Goal: Navigation & Orientation: Find specific page/section

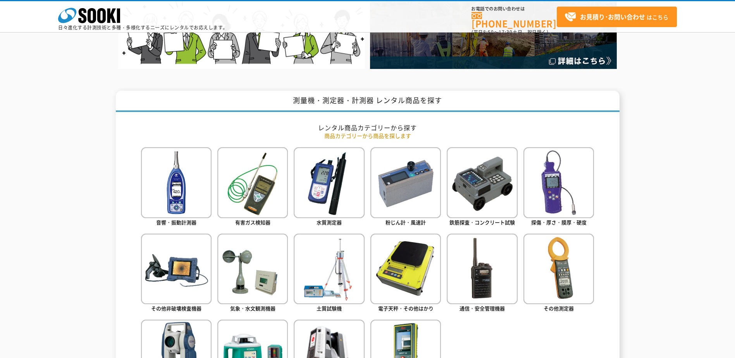
scroll to position [310, 0]
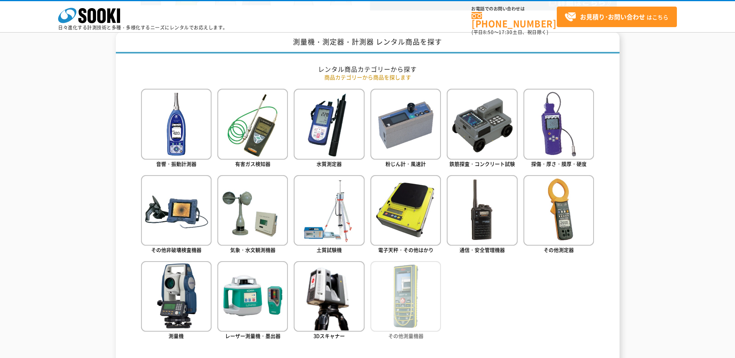
click at [409, 309] on img at bounding box center [406, 296] width 71 height 71
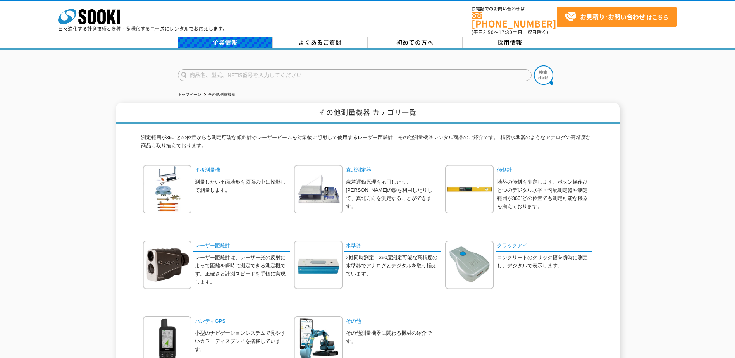
click at [222, 37] on link "企業情報" at bounding box center [225, 43] width 95 height 12
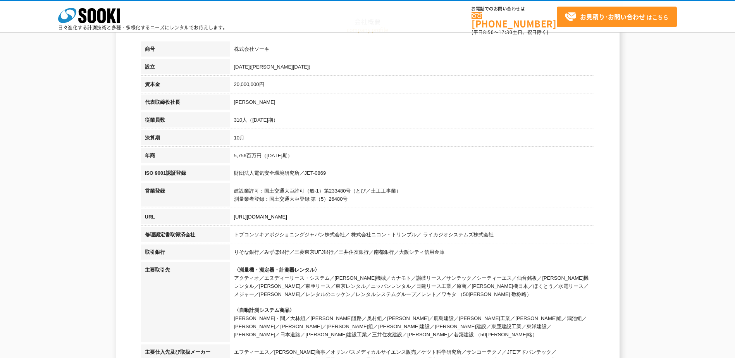
scroll to position [194, 0]
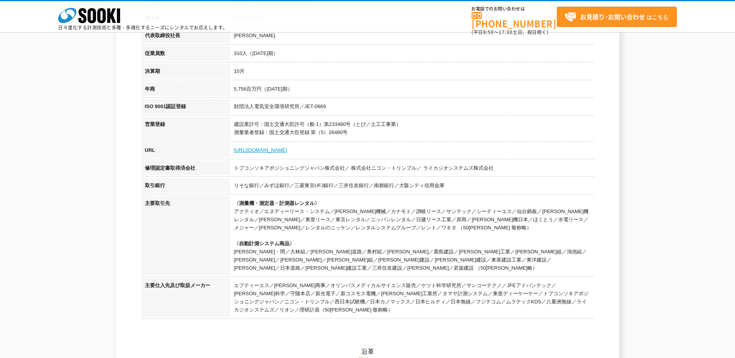
click at [253, 148] on link "[URL][DOMAIN_NAME]" at bounding box center [260, 150] width 53 height 6
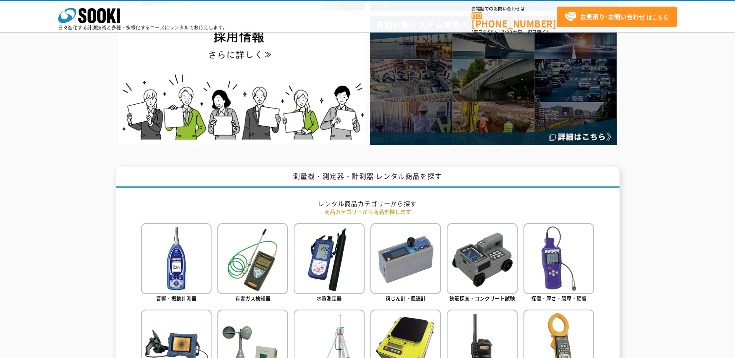
scroll to position [116, 0]
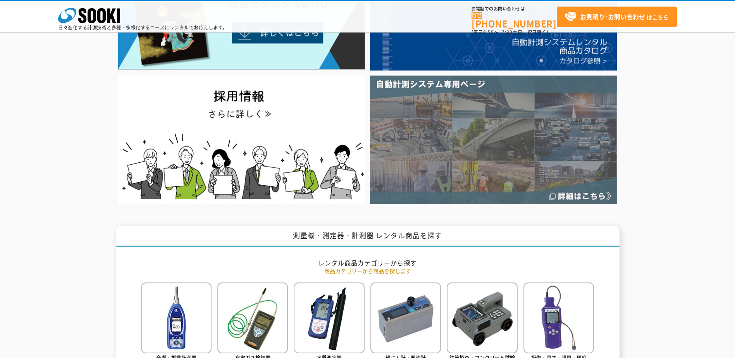
click at [536, 140] on img at bounding box center [493, 140] width 247 height 128
